Goal: Information Seeking & Learning: Learn about a topic

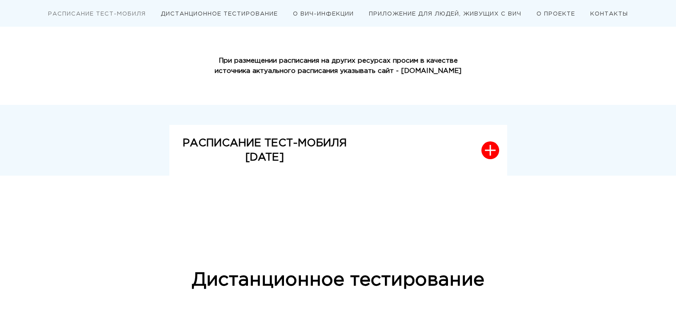
scroll to position [178, 0]
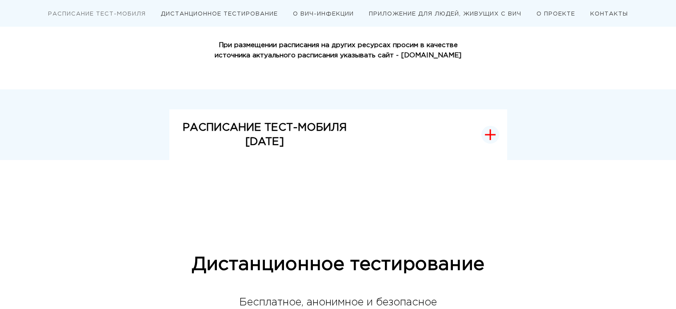
click at [498, 138] on button "РАСПИСАНИЕ ТЕСТ-МОБИЛЯ [DATE]" at bounding box center [338, 134] width 338 height 51
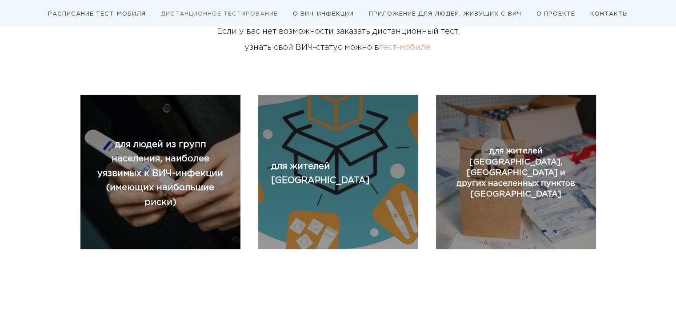
scroll to position [666, 0]
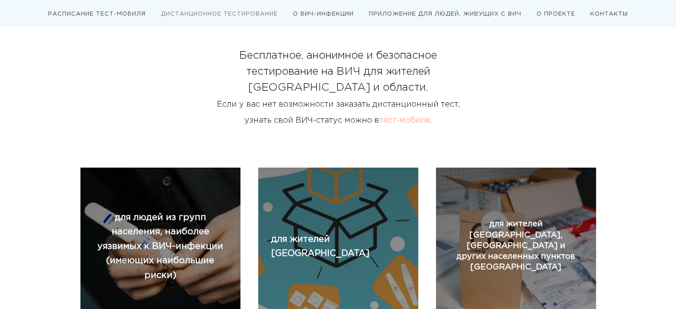
click at [410, 118] on link "тест-мобиле" at bounding box center [404, 120] width 51 height 7
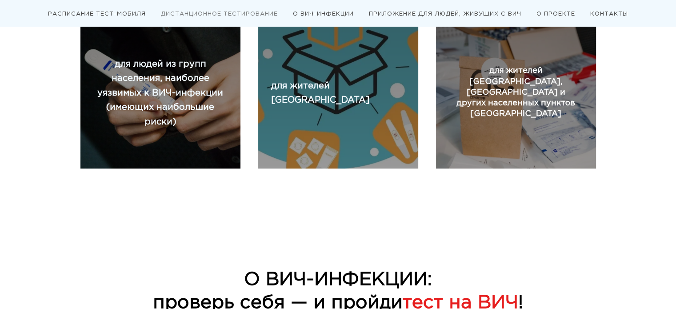
scroll to position [622, 0]
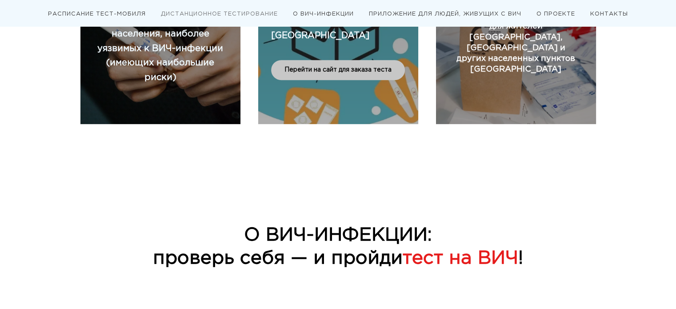
click at [358, 66] on span "Перейти на сайт для заказа теста" at bounding box center [337, 70] width 107 height 9
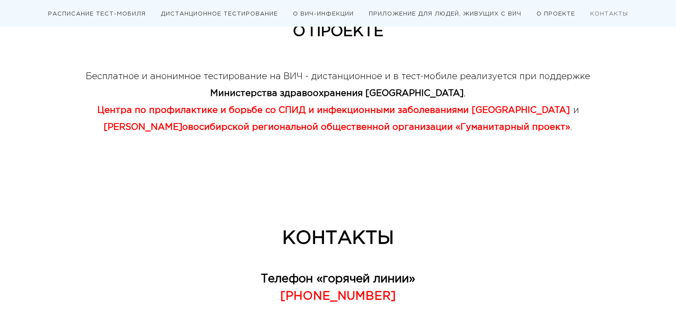
scroll to position [2283, 0]
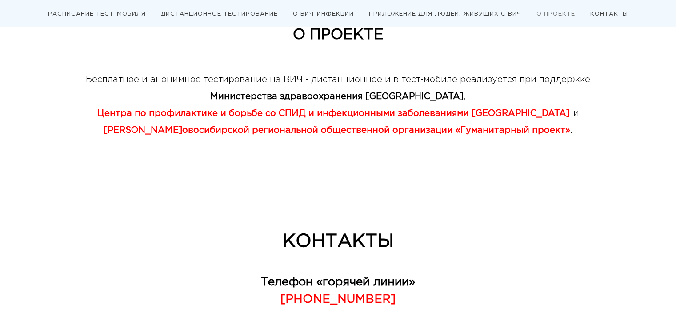
click at [113, 6] on nav "РАСПИСАНИЕ ТЕСТ-МОБИЛЯ ДИСТАНЦИОННОЕ ТЕСТИРОВАНИЕ О ВИЧ-ИНФЕКЦИИ ПРИЛОЖЕНИЕ ДЛЯ…" at bounding box center [338, 13] width 640 height 27
click at [113, 12] on link "РАСПИСАНИЕ ТЕСТ-МОБИЛЯ" at bounding box center [97, 14] width 98 height 5
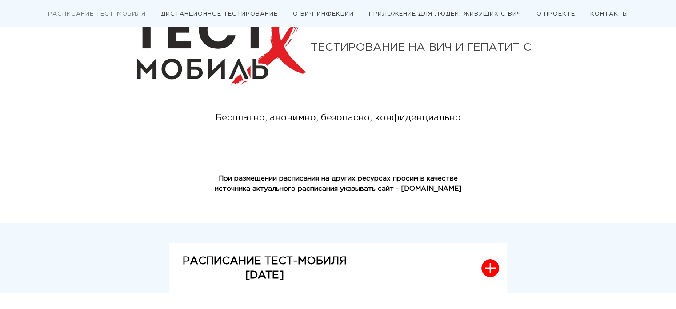
scroll to position [89, 0]
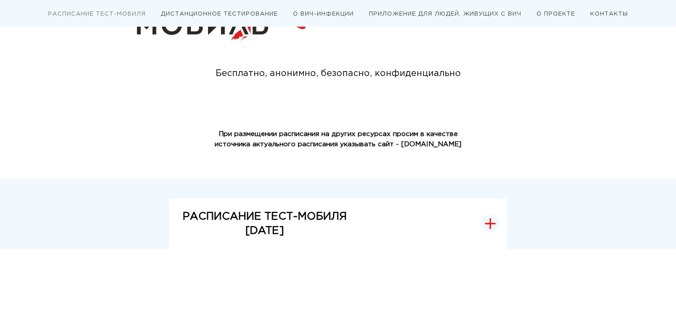
click at [496, 219] on span "button" at bounding box center [490, 224] width 18 height 18
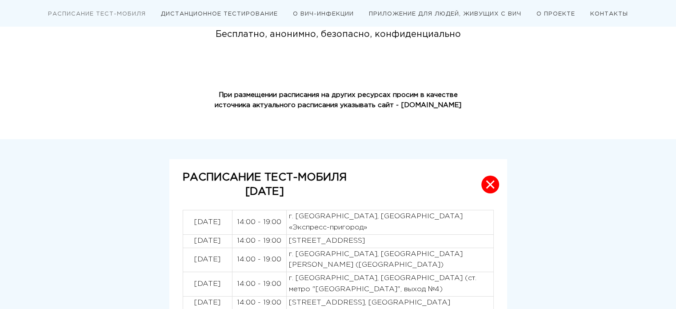
scroll to position [311, 0]
